Goal: Navigation & Orientation: Understand site structure

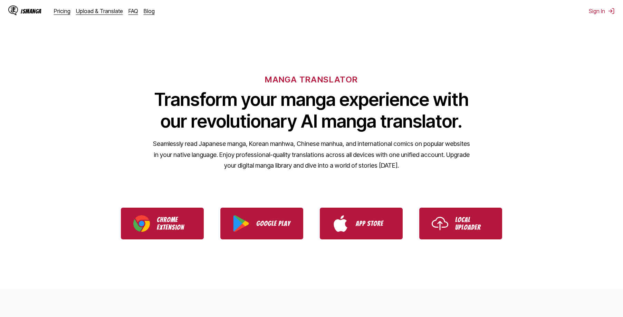
click at [70, 11] on div "Pricing Upload & Translate FAQ Blog" at bounding box center [107, 11] width 106 height 7
click at [66, 11] on link "Pricing" at bounding box center [62, 11] width 17 height 7
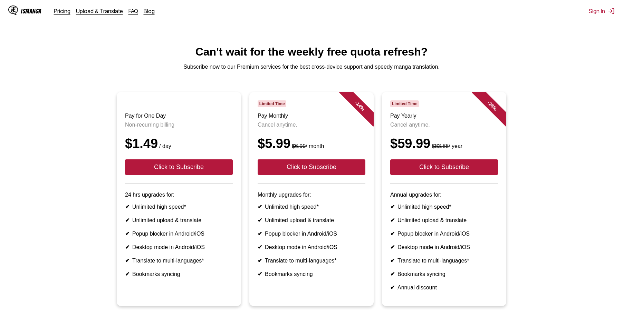
click at [95, 14] on link "Upload & Translate" at bounding box center [99, 11] width 47 height 7
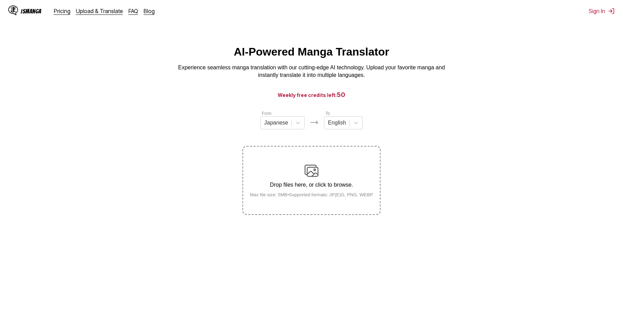
click at [130, 15] on div "IsManga Pricing Upload & Translate FAQ Blog" at bounding box center [84, 11] width 152 height 22
click at [131, 13] on link "FAQ" at bounding box center [133, 11] width 10 height 7
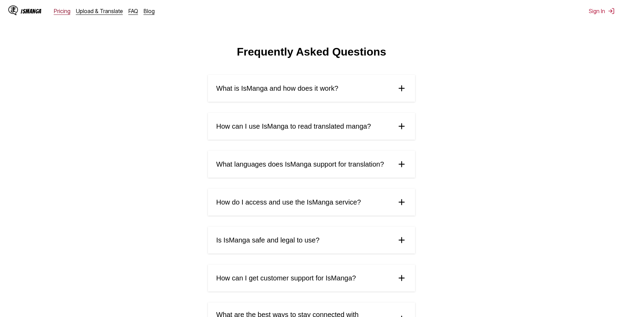
click at [57, 13] on link "Pricing" at bounding box center [62, 11] width 17 height 7
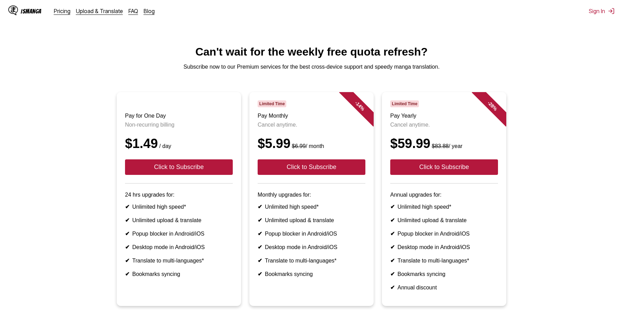
click at [31, 13] on div "IsManga" at bounding box center [31, 11] width 21 height 7
